Goal: Task Accomplishment & Management: Complete application form

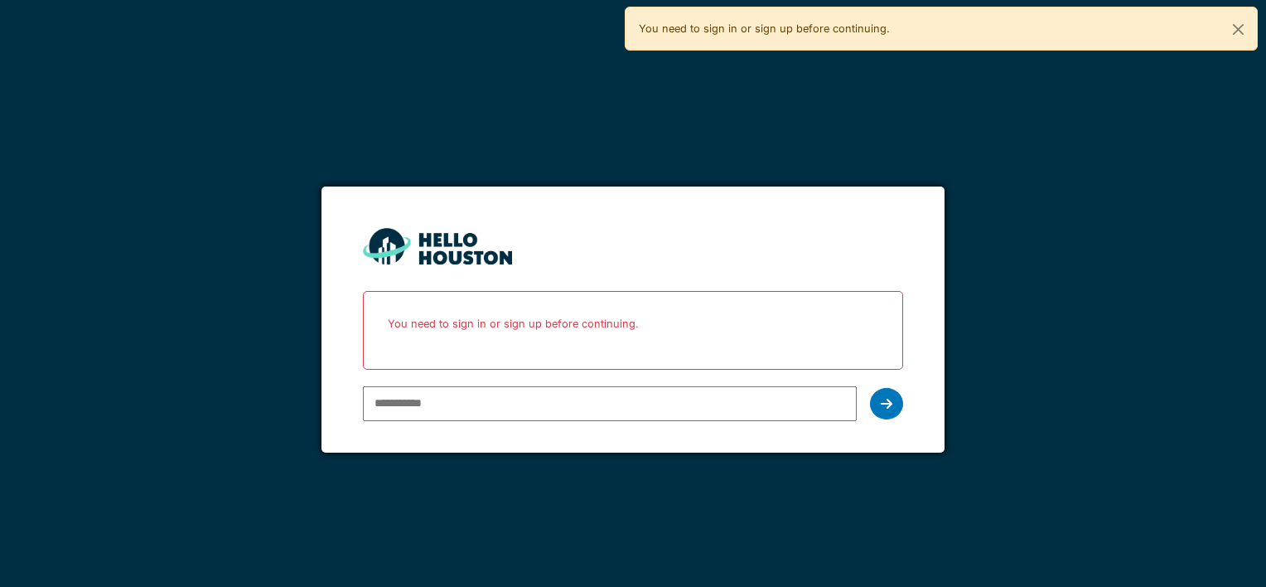
type input "**********"
click at [199, 139] on div "**********" at bounding box center [633, 293] width 1266 height 587
click at [888, 397] on icon at bounding box center [887, 403] width 12 height 13
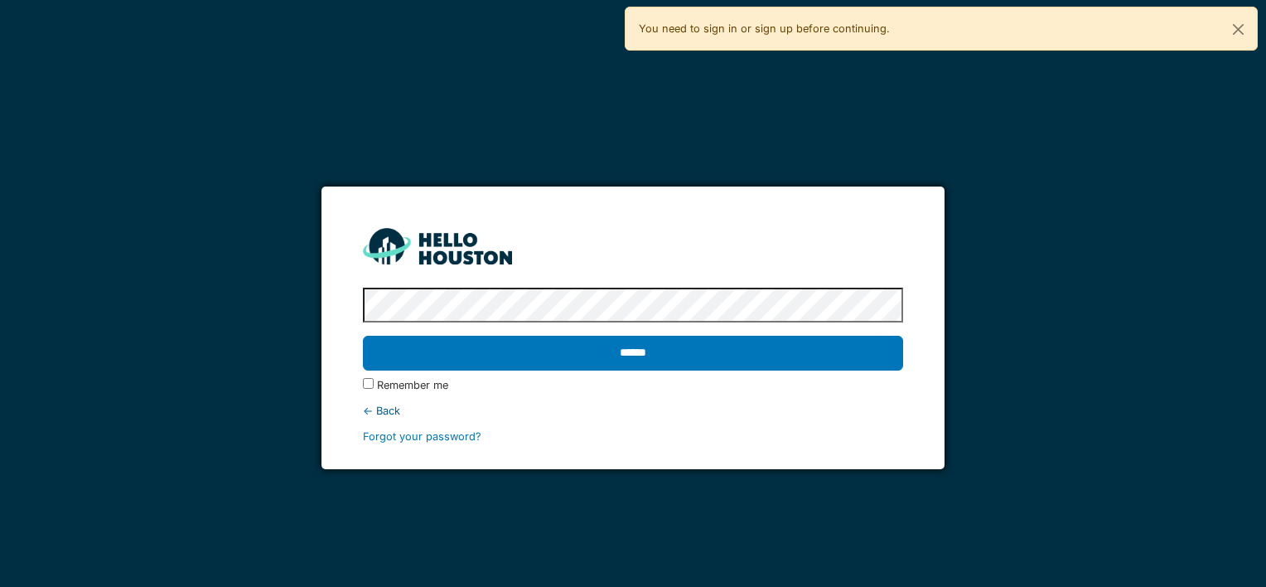
drag, startPoint x: 809, startPoint y: 378, endPoint x: 794, endPoint y: 378, distance: 14.9
click at [809, 378] on div "Remember me" at bounding box center [632, 385] width 539 height 16
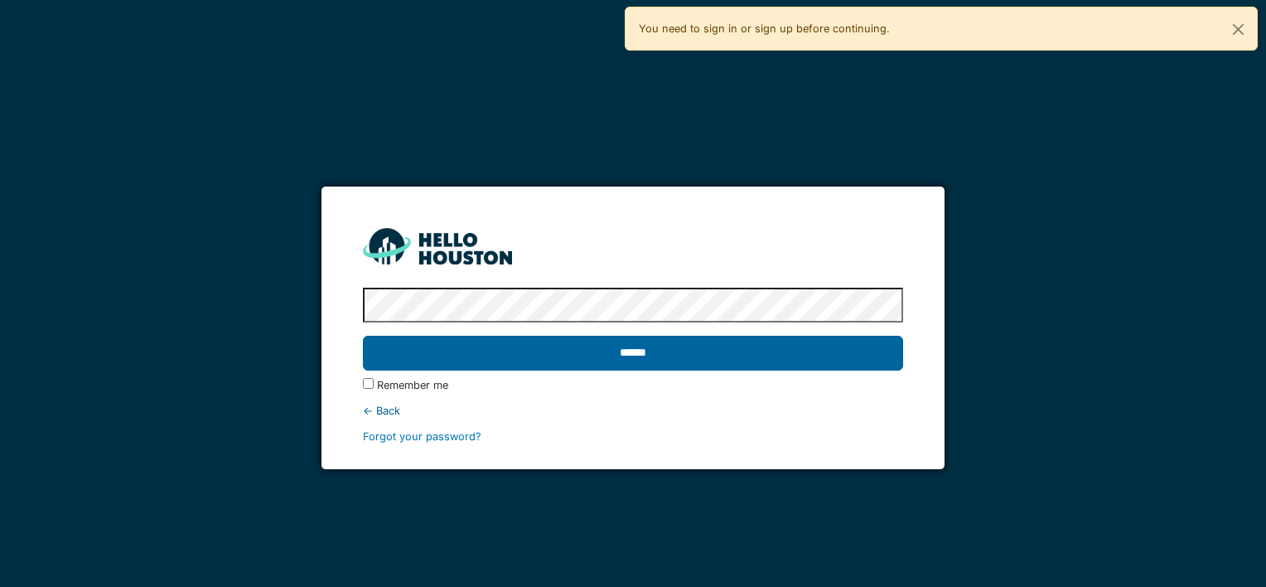
click at [689, 347] on input "******" at bounding box center [632, 353] width 539 height 35
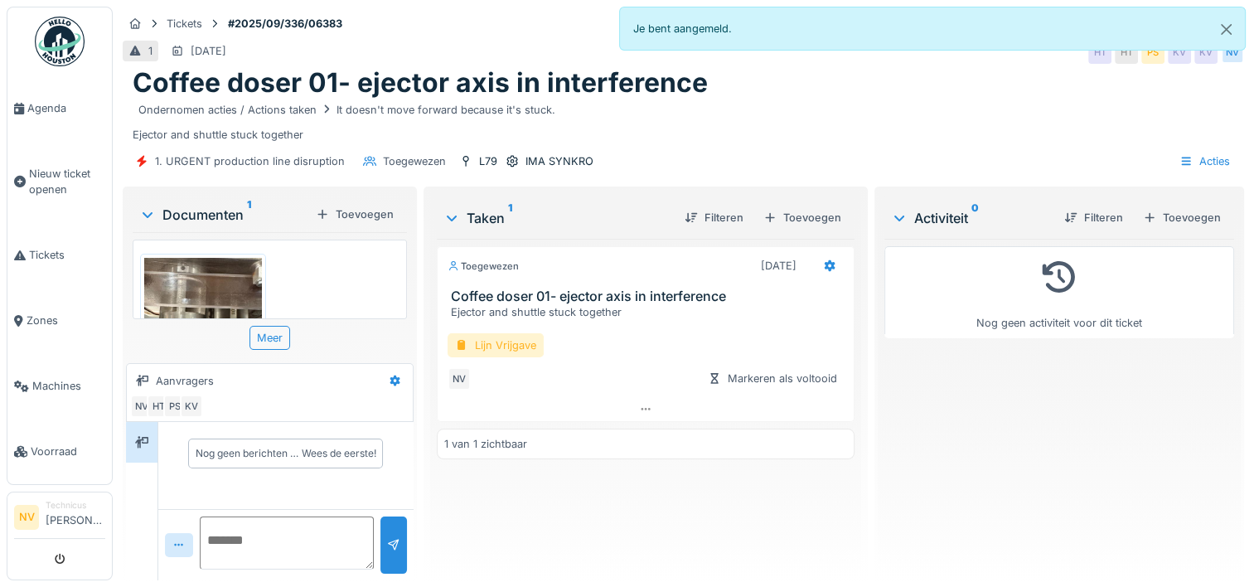
click at [498, 341] on div "Lijn Vrijgave" at bounding box center [495, 345] width 96 height 24
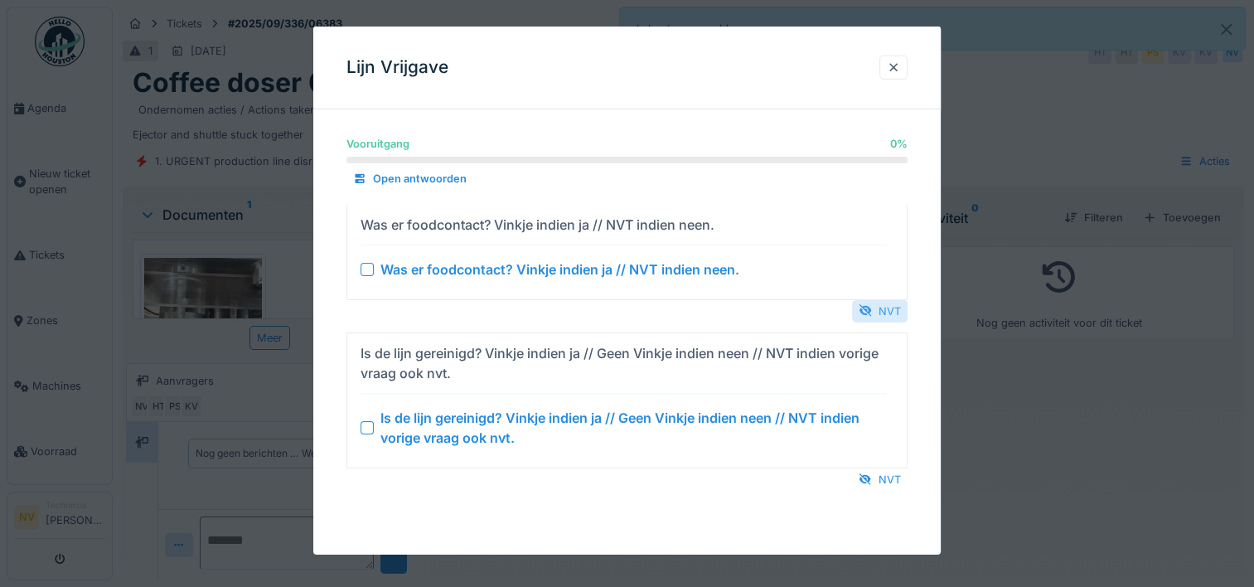
click at [872, 305] on div at bounding box center [864, 310] width 13 height 16
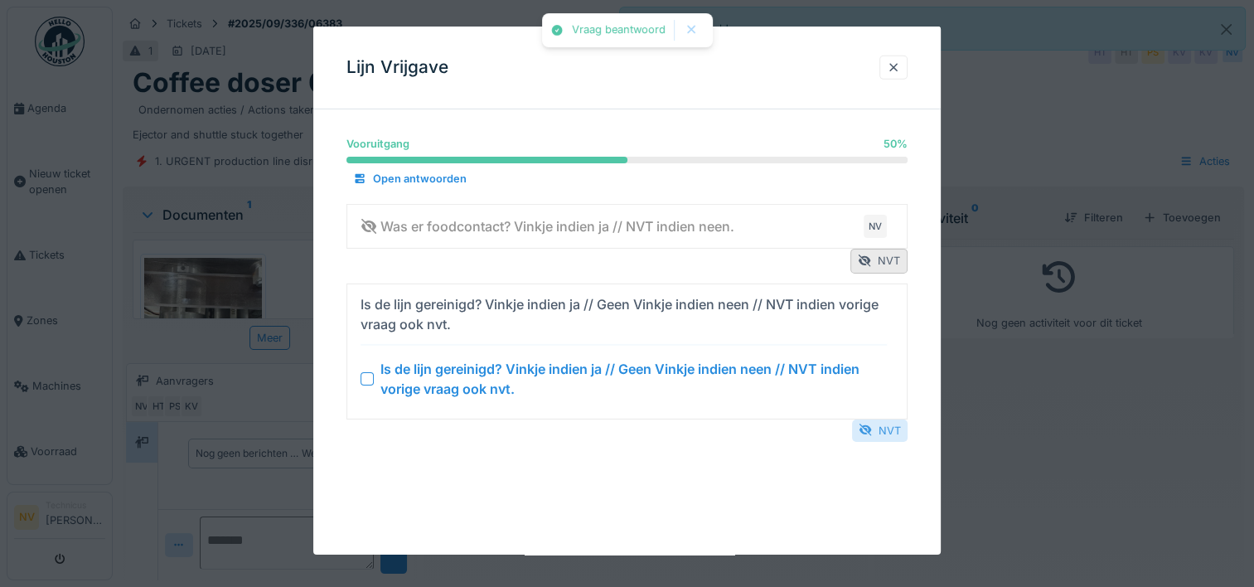
click at [879, 421] on div "NVT" at bounding box center [880, 429] width 56 height 22
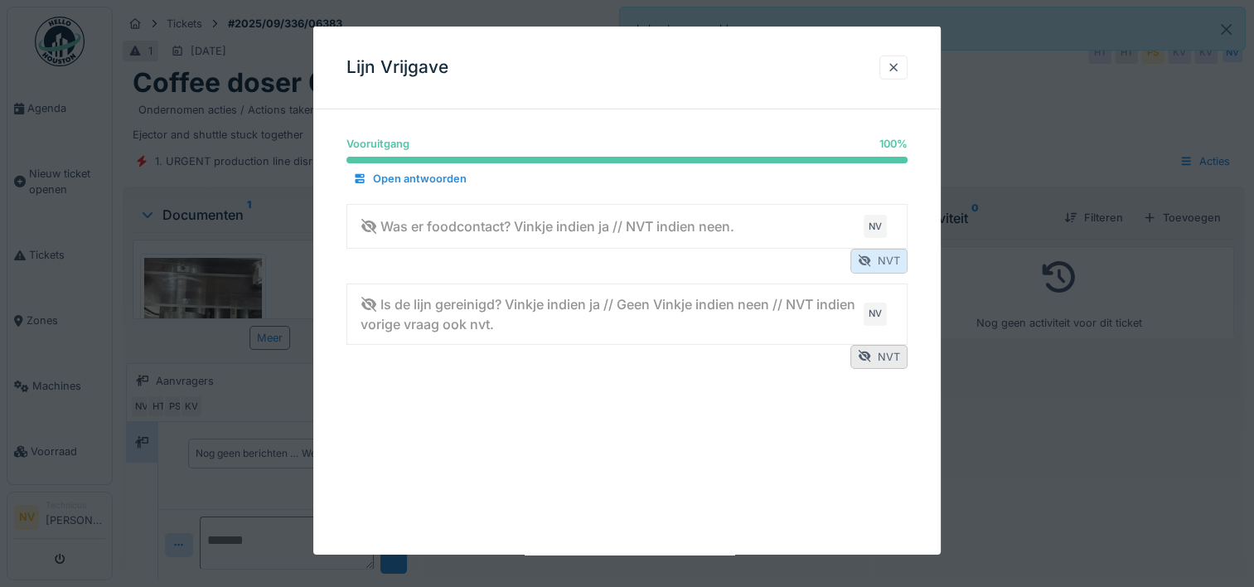
click at [881, 259] on div "NVT" at bounding box center [878, 261] width 57 height 24
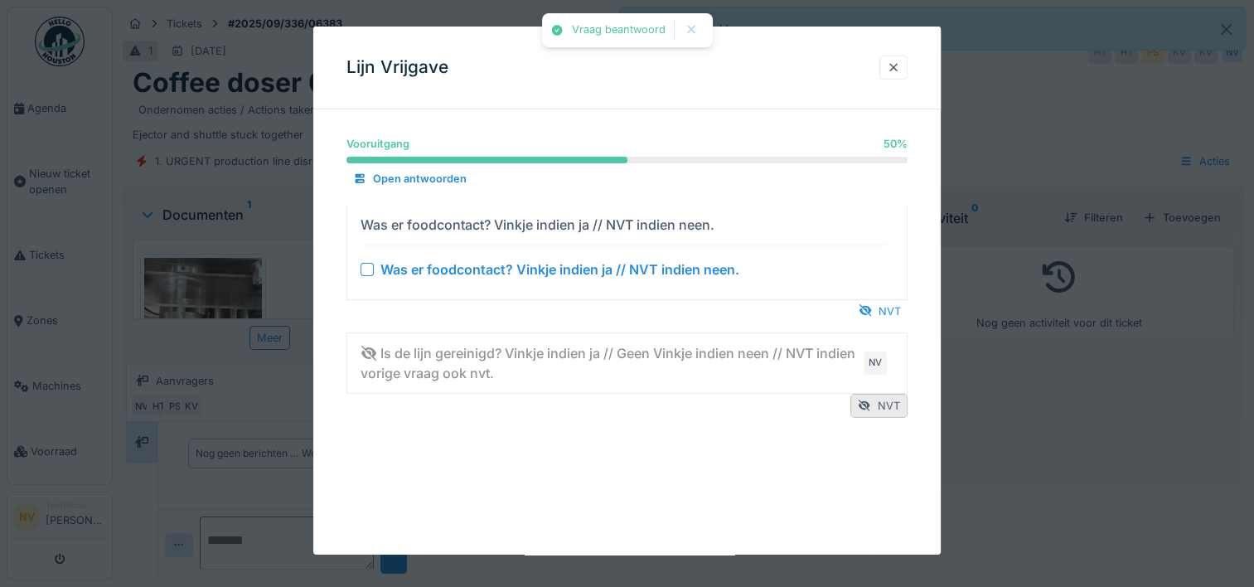
click at [812, 229] on div "Was er foodcontact? Vinkje indien ja // NVT indien neen." at bounding box center [623, 223] width 526 height 27
click at [368, 265] on div at bounding box center [366, 268] width 13 height 13
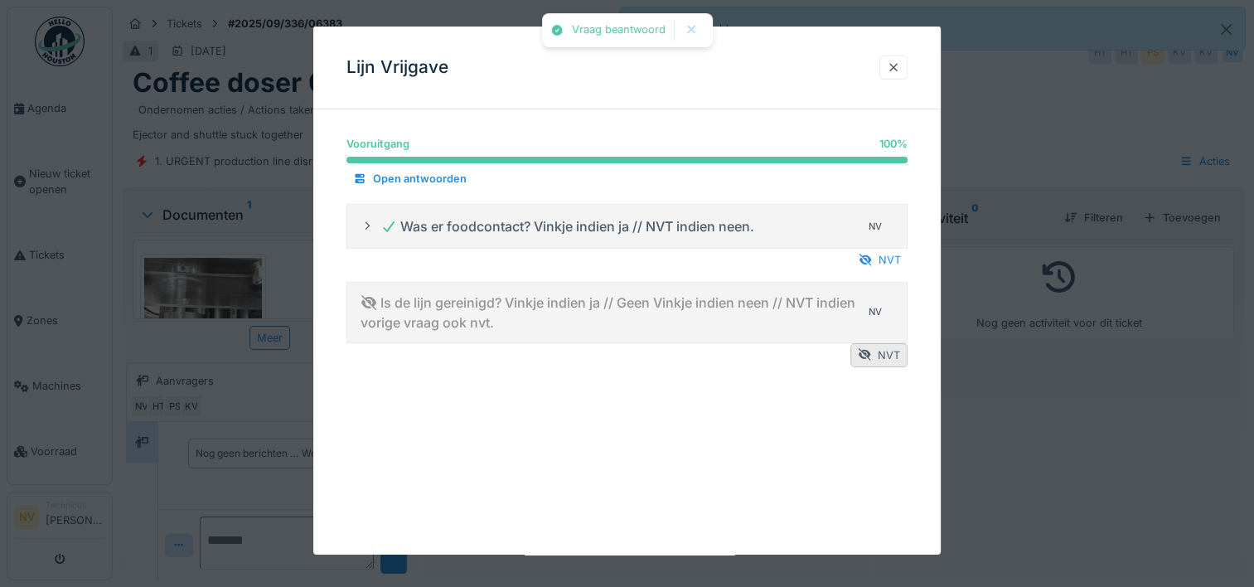
click at [549, 307] on div "Is de lijn gereinigd? Vinkje indien ja // Geen Vinkje indien neen // NVT indien…" at bounding box center [608, 312] width 496 height 40
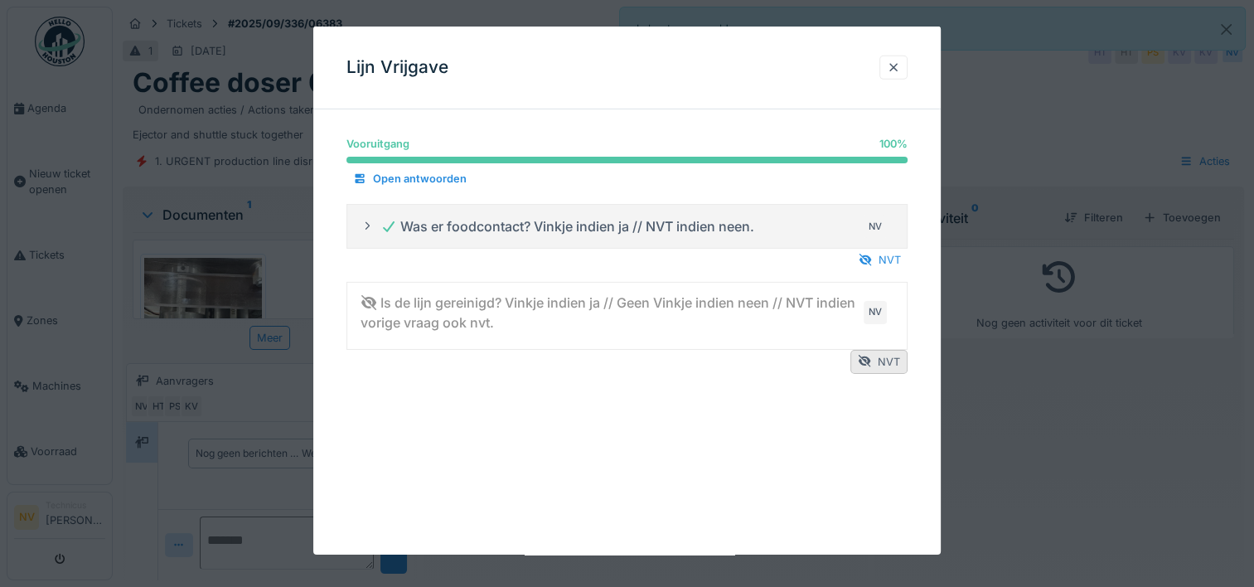
click at [770, 309] on div "Is de lijn gereinigd? Vinkje indien ja // Geen Vinkje indien neen // NVT indien…" at bounding box center [608, 312] width 496 height 40
click at [871, 351] on div at bounding box center [864, 354] width 13 height 16
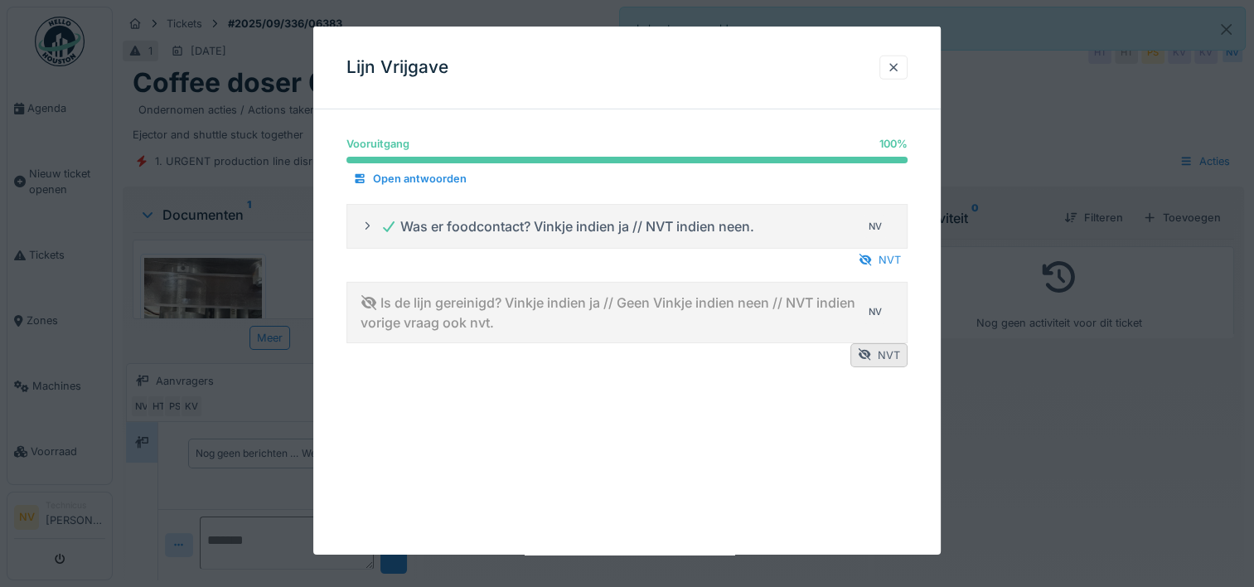
click at [519, 313] on div "Is de lijn gereinigd? Vinkje indien ja // Geen Vinkje indien neen // NVT indien…" at bounding box center [608, 312] width 496 height 40
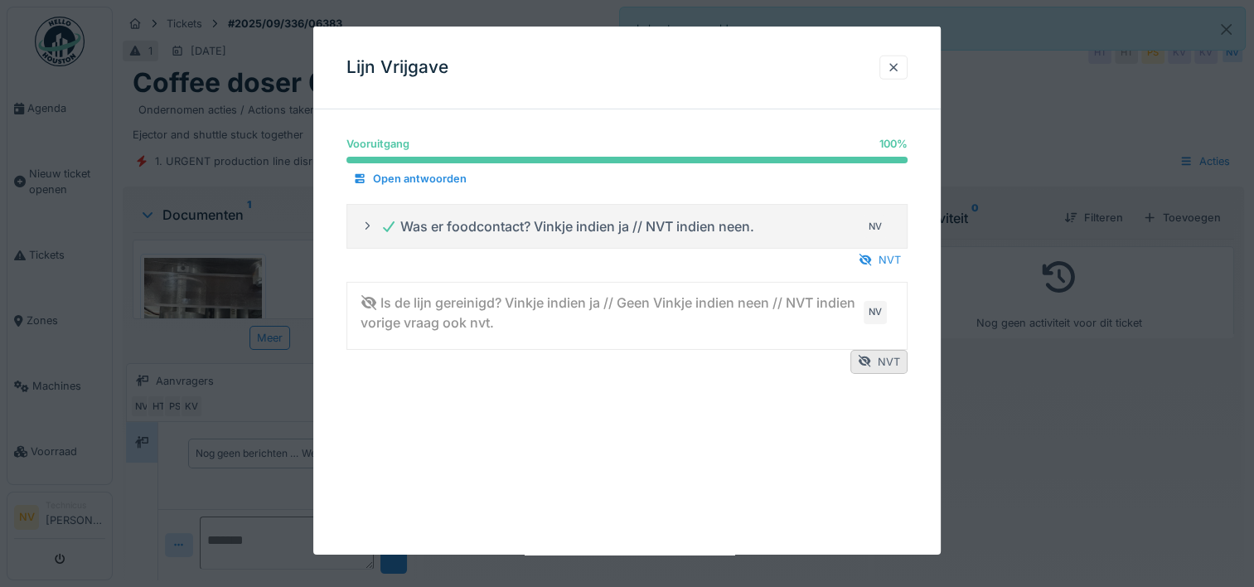
click at [375, 293] on div "Is de lijn gereinigd? Vinkje indien ja // Geen Vinkje indien neen // NVT indien…" at bounding box center [608, 312] width 496 height 40
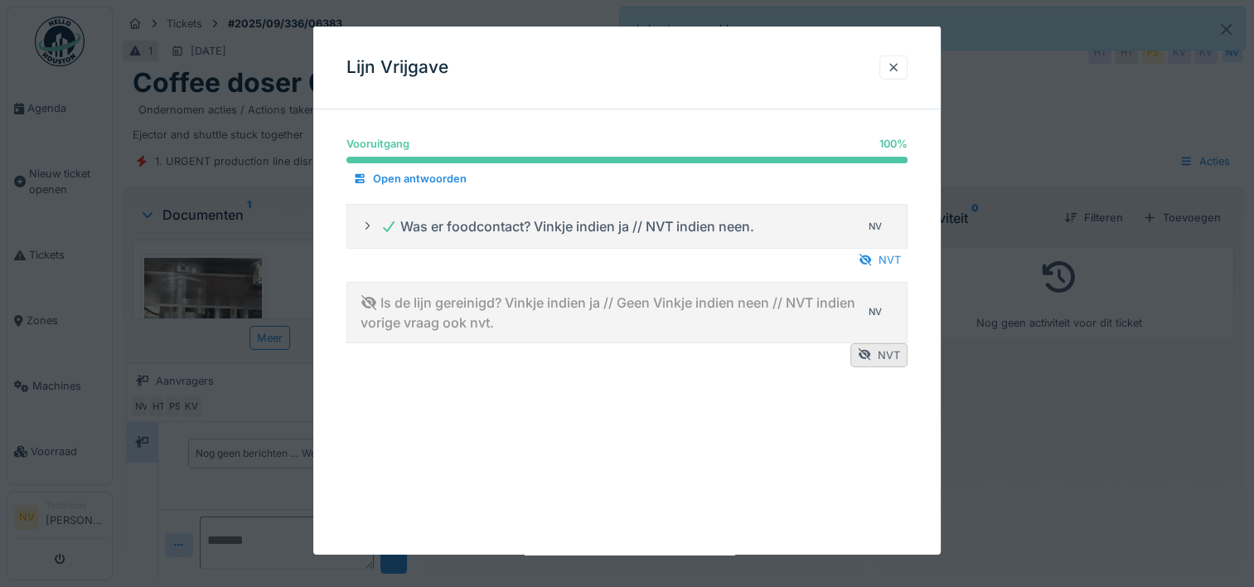
click at [366, 296] on icon at bounding box center [368, 301] width 15 height 15
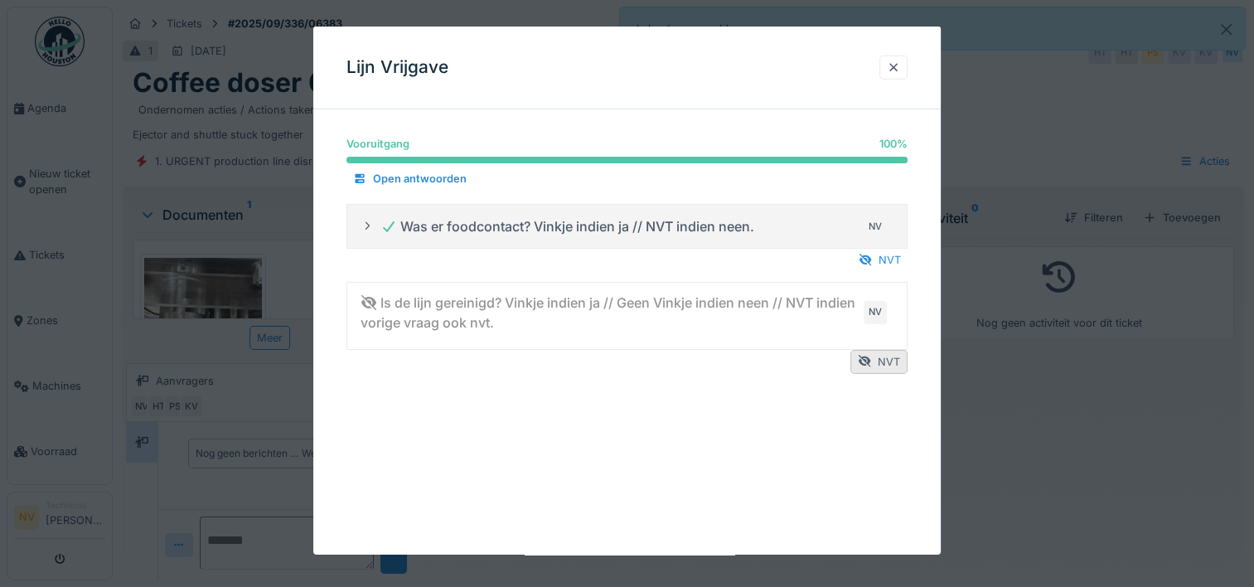
click at [868, 345] on details "Is de lijn gereinigd? Vinkje indien ja // Geen Vinkje indien neen // NVT indien…" at bounding box center [626, 315] width 561 height 68
click at [871, 355] on div at bounding box center [864, 361] width 13 height 16
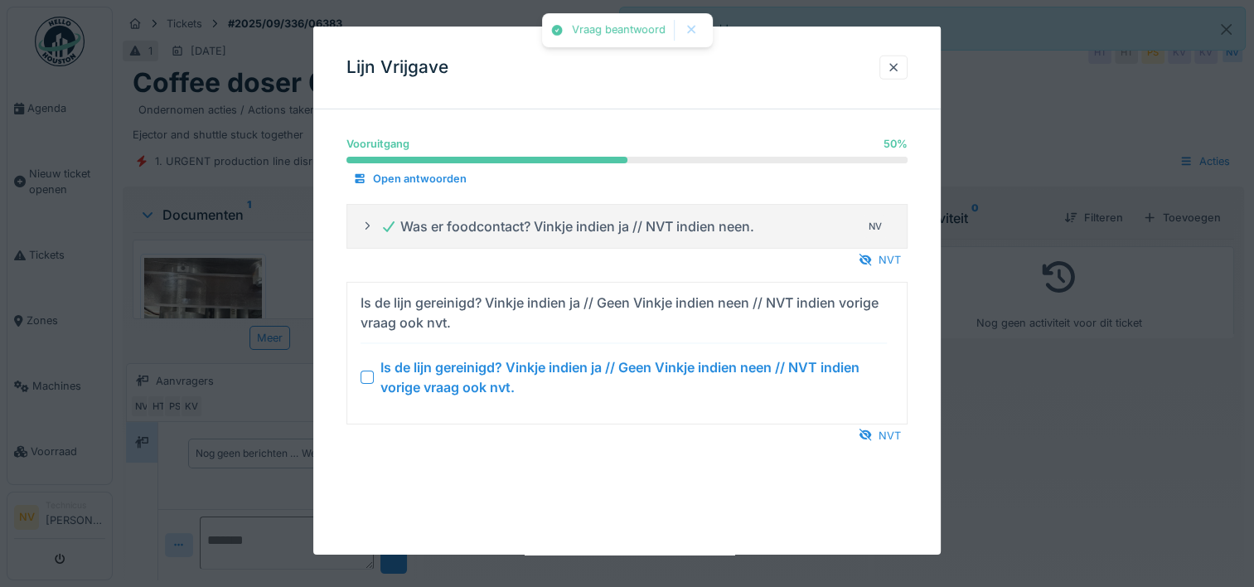
click at [368, 375] on div at bounding box center [366, 376] width 13 height 13
drag, startPoint x: 367, startPoint y: 375, endPoint x: 378, endPoint y: 381, distance: 12.6
click at [366, 375] on div at bounding box center [366, 376] width 13 height 13
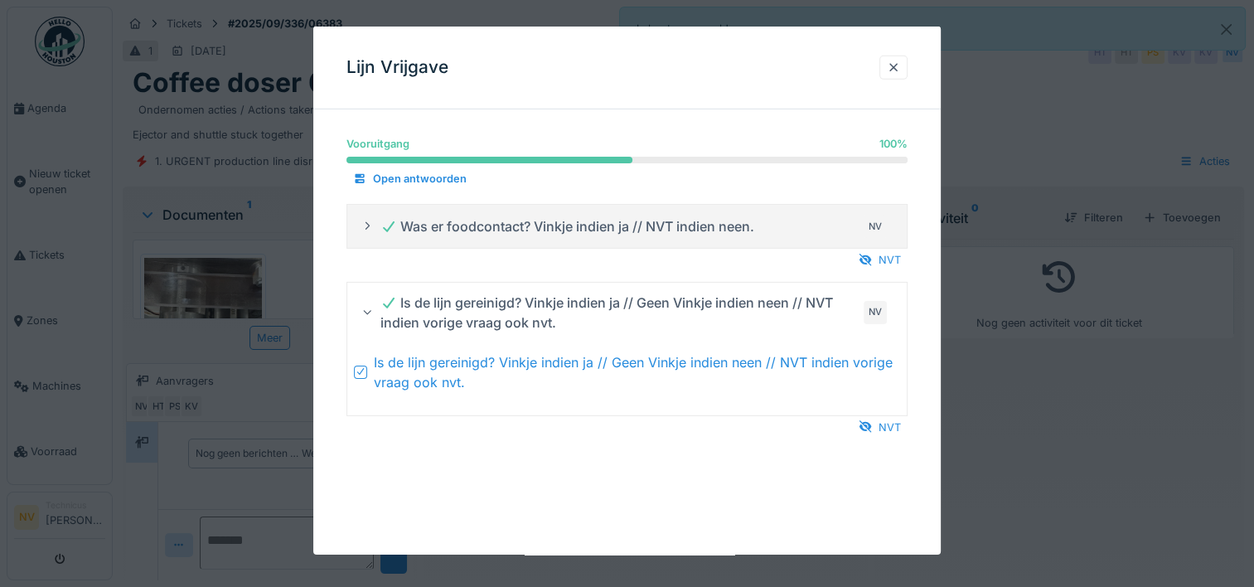
scroll to position [12, 0]
click at [631, 503] on div "Lijn Vrijgave Vooruitgang 100 % 100 % Open antwoorden Was er foodcontact? Vinkj…" at bounding box center [626, 291] width 627 height 528
click at [587, 353] on div "Is de lijn gereinigd? Vinkje indien ja // Geen Vinkje indien neen // NVT indien…" at bounding box center [637, 371] width 526 height 40
click at [521, 360] on div "Is de lijn gereinigd? Vinkje indien ja // Geen Vinkje indien neen // NVT indien…" at bounding box center [637, 371] width 526 height 40
click at [365, 223] on icon at bounding box center [366, 225] width 13 height 11
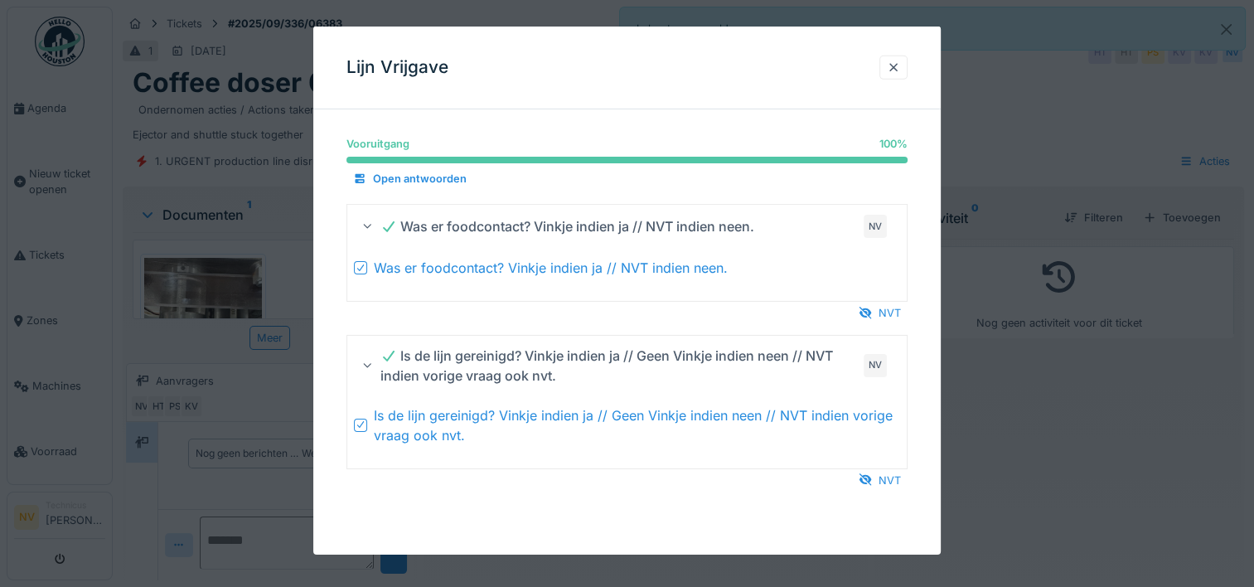
click at [650, 502] on div "Vooruitgang 100 % 100 % Open antwoorden Was er foodcontact? Vinkje indien ja //…" at bounding box center [626, 329] width 627 height 412
click at [729, 503] on div "Vooruitgang 100 % 100 % Open antwoorden Was er foodcontact? Vinkje indien ja //…" at bounding box center [626, 329] width 627 height 412
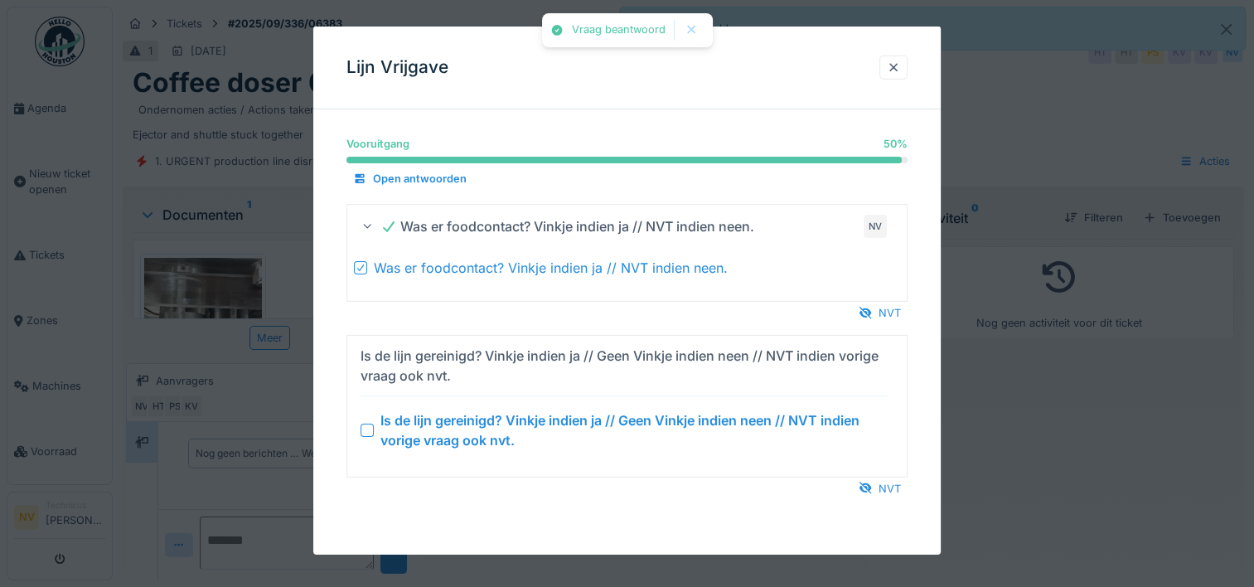
scroll to position [0, 0]
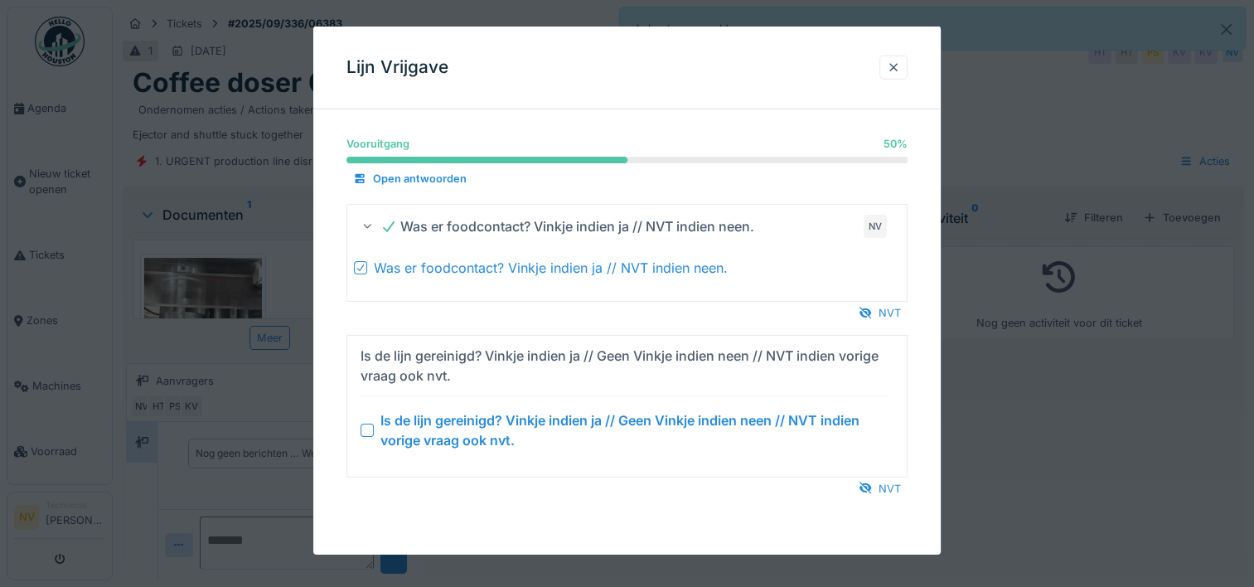
click at [369, 423] on div at bounding box center [366, 429] width 13 height 13
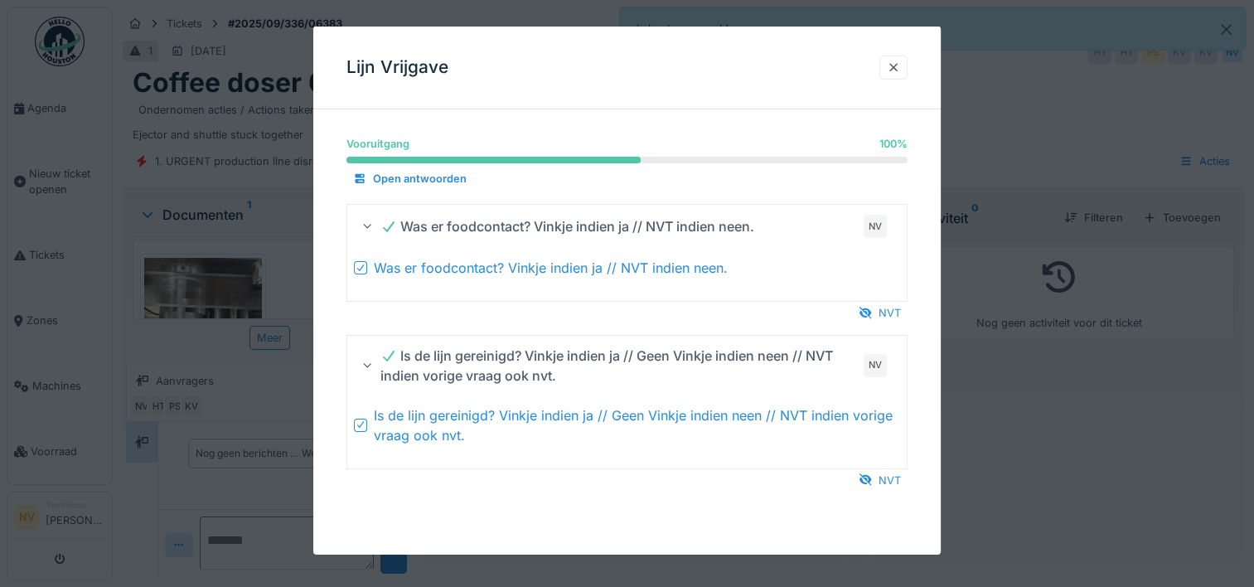
scroll to position [12, 0]
click at [691, 505] on div "Vooruitgang 100 % 100 % Open antwoorden Was er foodcontact? Vinkje indien ja //…" at bounding box center [626, 329] width 627 height 412
click at [891, 63] on div at bounding box center [893, 68] width 28 height 24
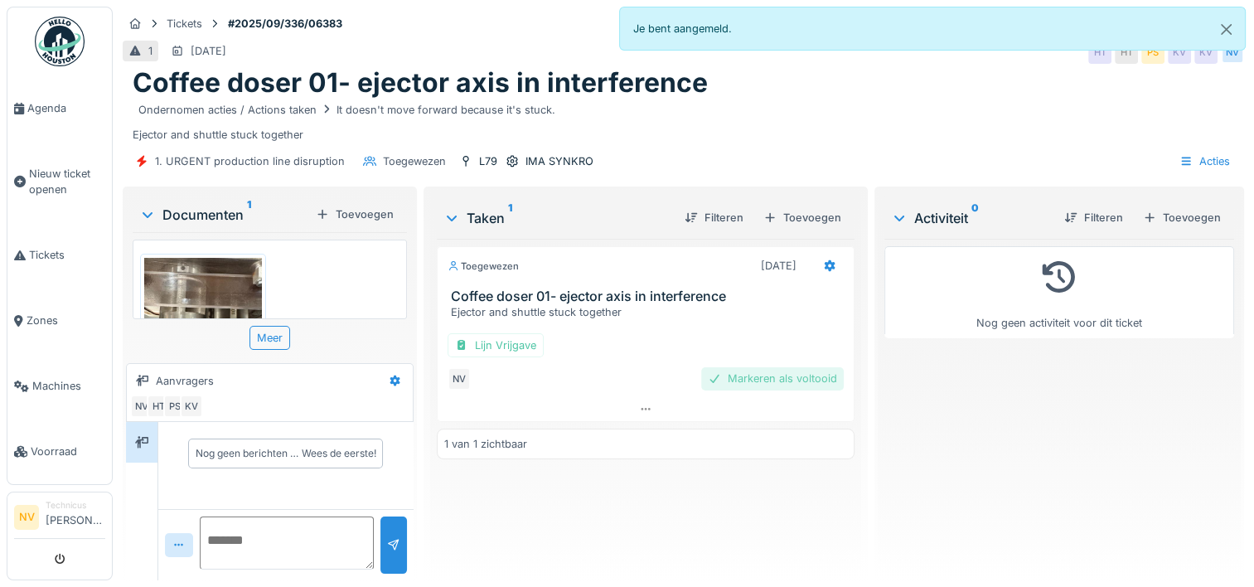
click at [780, 367] on div "Markeren als voltooid" at bounding box center [772, 378] width 143 height 22
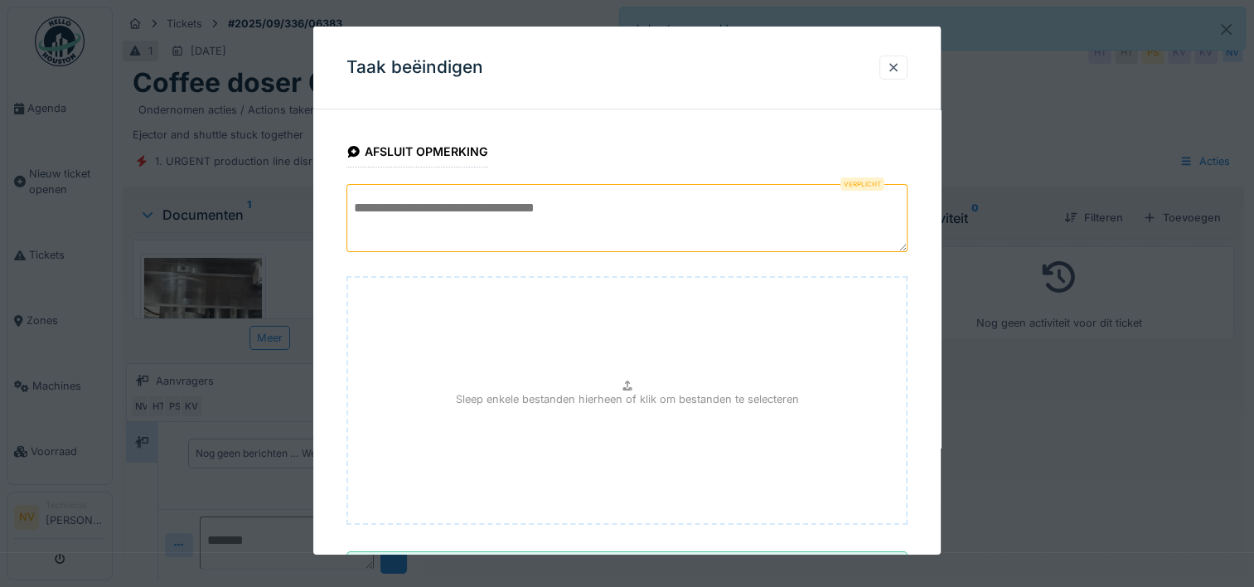
click at [442, 213] on textarea at bounding box center [626, 218] width 561 height 68
click at [360, 212] on textarea "**********" at bounding box center [626, 218] width 561 height 68
click at [728, 210] on textarea "**********" at bounding box center [626, 218] width 561 height 68
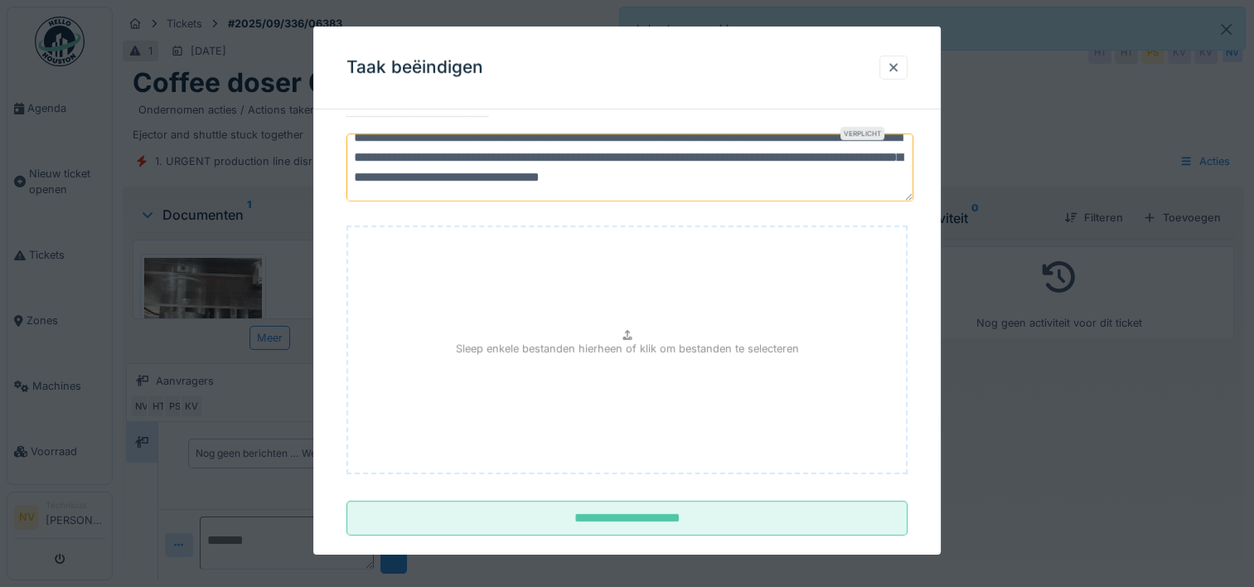
scroll to position [76, 0]
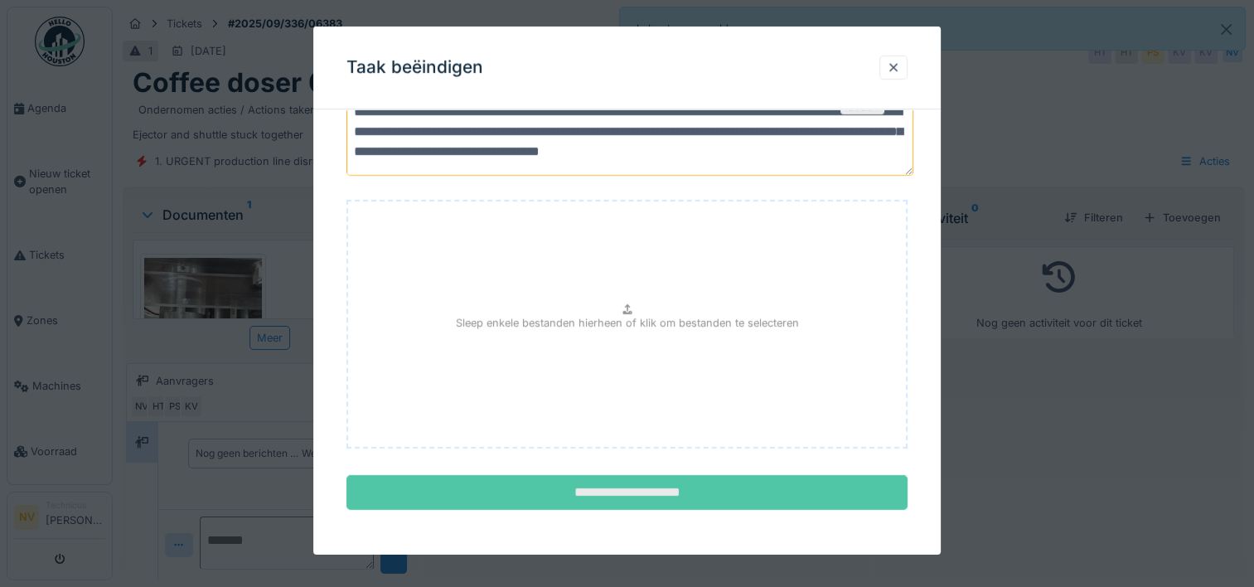
type textarea "**********"
click at [686, 494] on input "**********" at bounding box center [626, 492] width 561 height 35
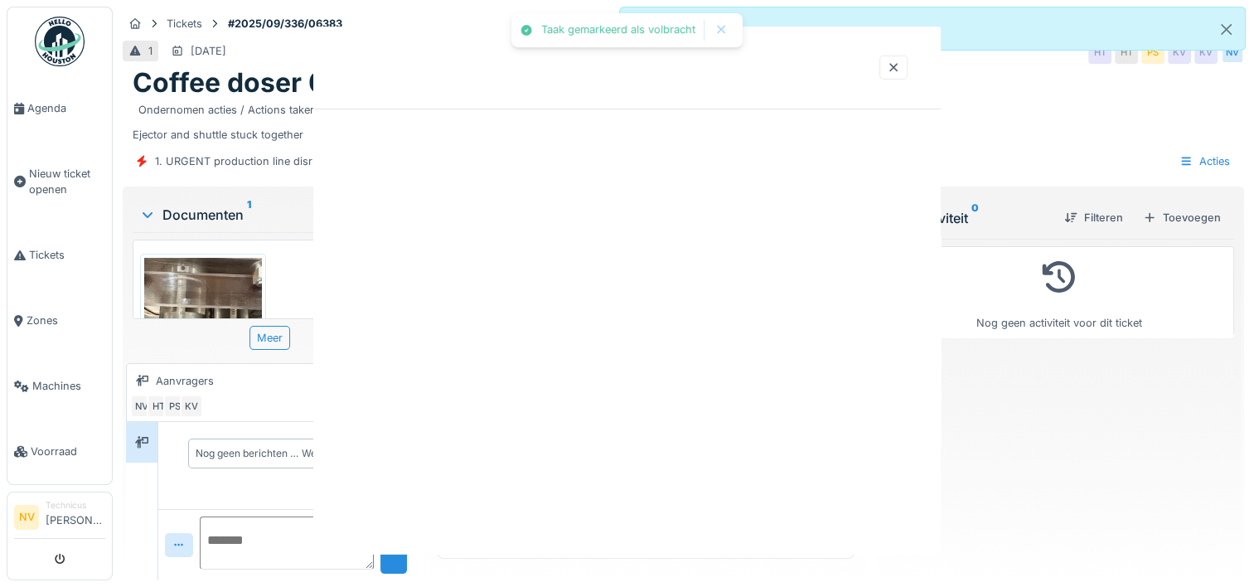
scroll to position [0, 0]
